Goal: Task Accomplishment & Management: Manage account settings

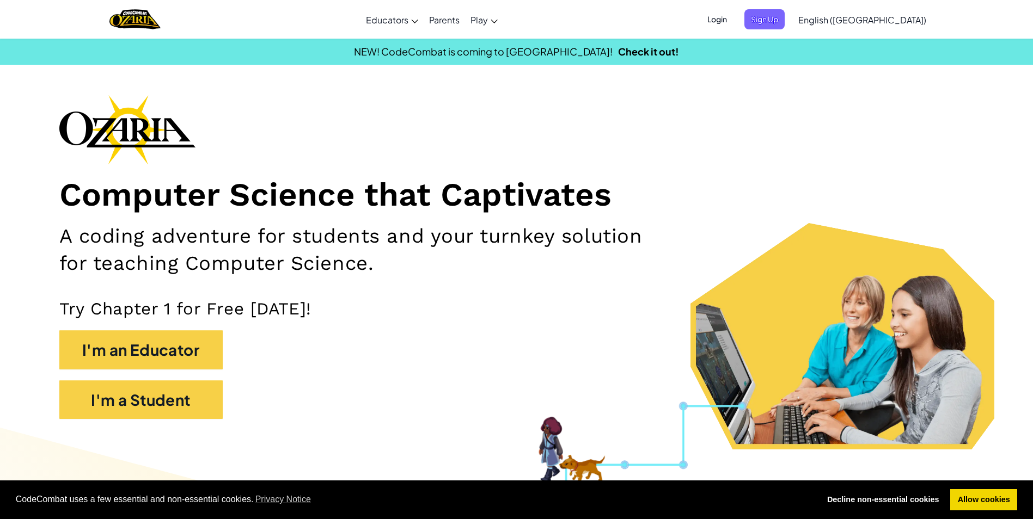
click at [733, 22] on span "Login" at bounding box center [717, 19] width 33 height 20
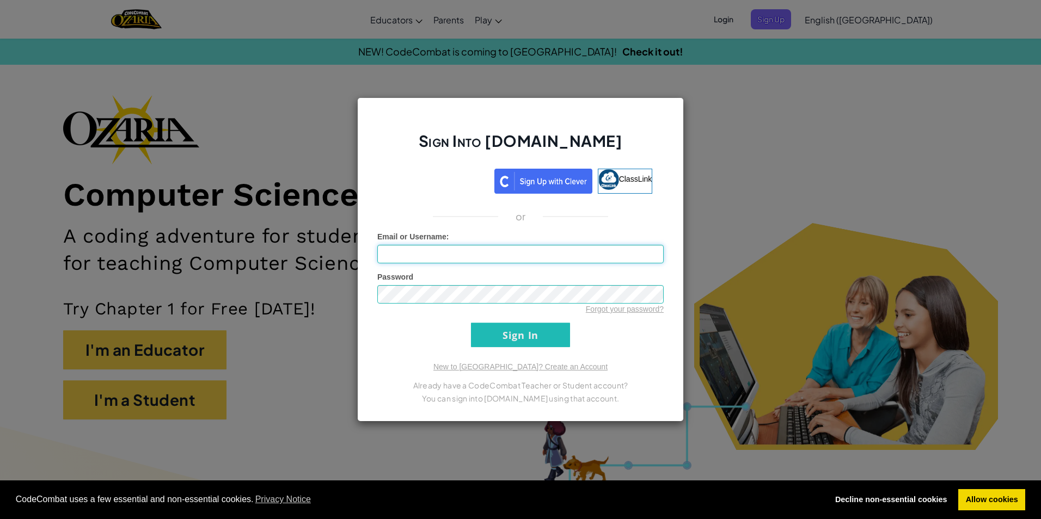
type input "1"
type input "[EMAIL_ADDRESS][DOMAIN_NAME]"
click at [485, 286] on div "Password Forgot your password?" at bounding box center [520, 293] width 286 height 43
click at [540, 332] on input "Sign In" at bounding box center [520, 335] width 99 height 24
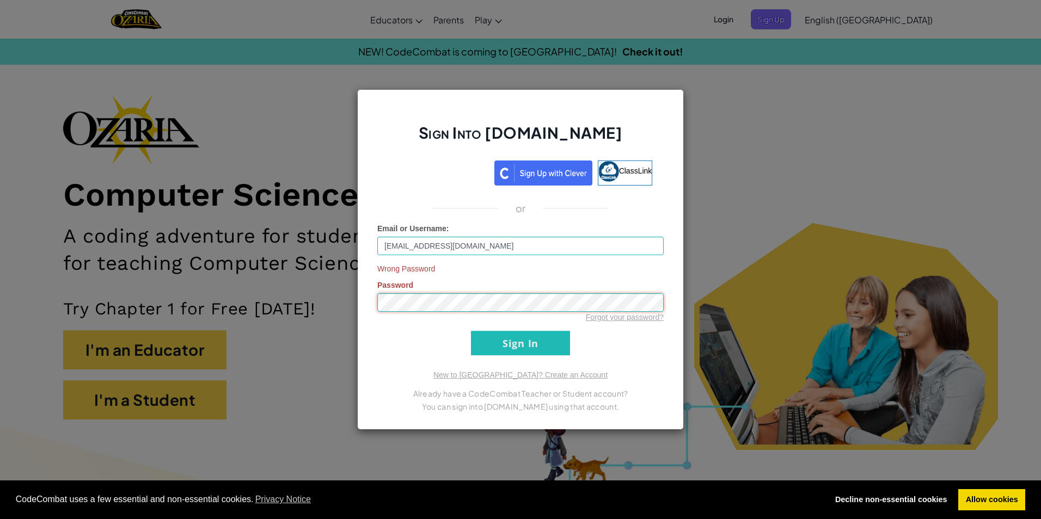
click at [381, 290] on div "Wrong Password Password Forgot your password?" at bounding box center [520, 292] width 286 height 59
click at [493, 339] on input "Sign In" at bounding box center [520, 343] width 99 height 24
click at [283, 253] on div "Sign Into [DOMAIN_NAME] ClassLink or Email or Username : [EMAIL_ADDRESS][DOMAIN…" at bounding box center [520, 259] width 1041 height 519
